Goal: Use online tool/utility

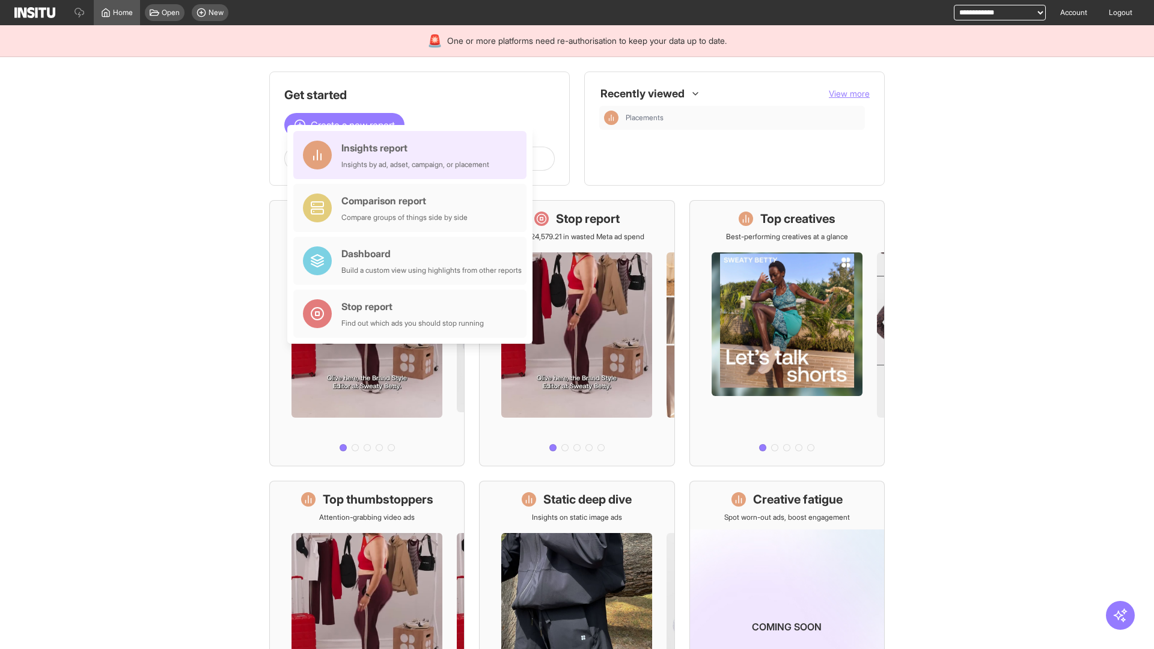
click at [413, 155] on div "Insights report Insights by ad, adset, campaign, or placement" at bounding box center [415, 155] width 148 height 29
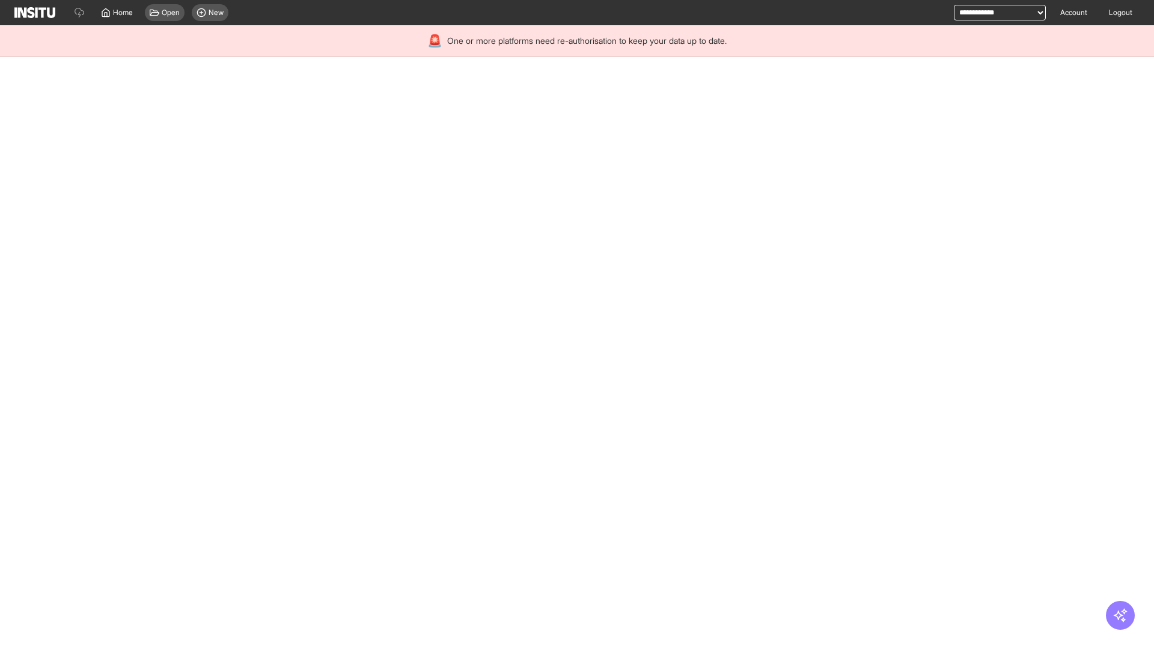
select select "**"
